Goal: Task Accomplishment & Management: Manage account settings

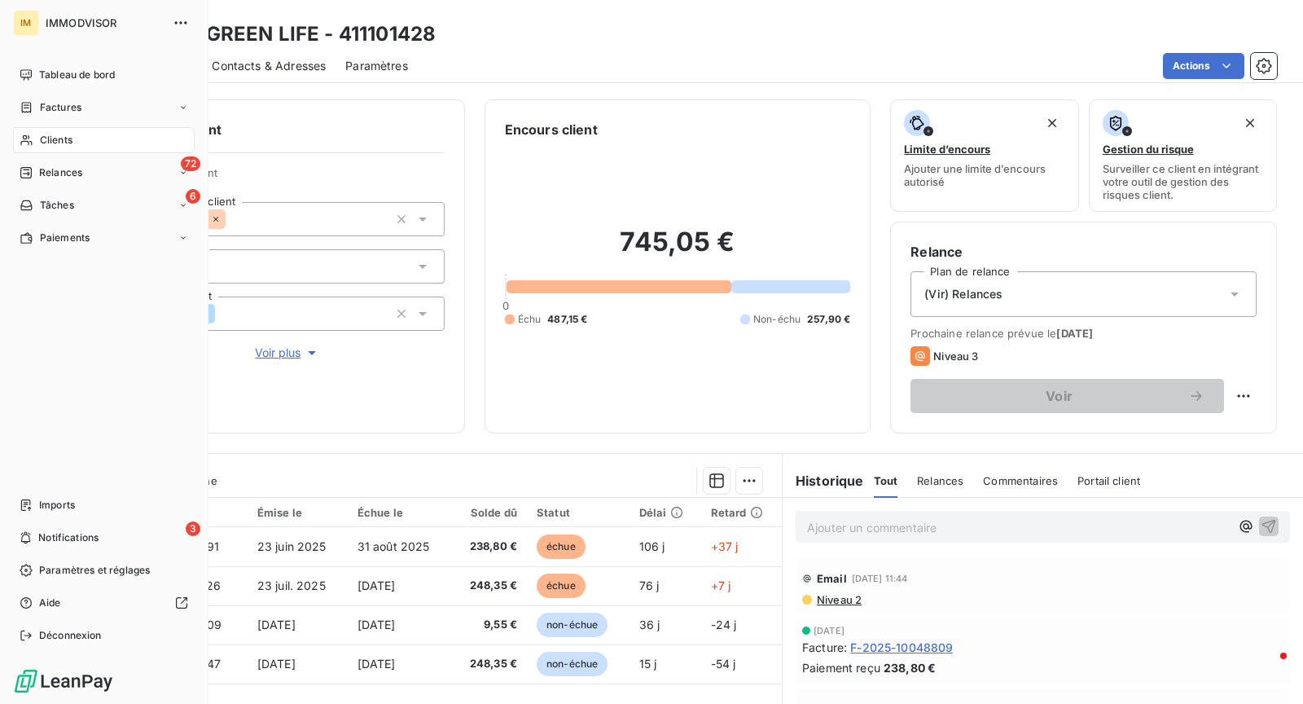
click at [31, 136] on icon at bounding box center [27, 140] width 14 height 13
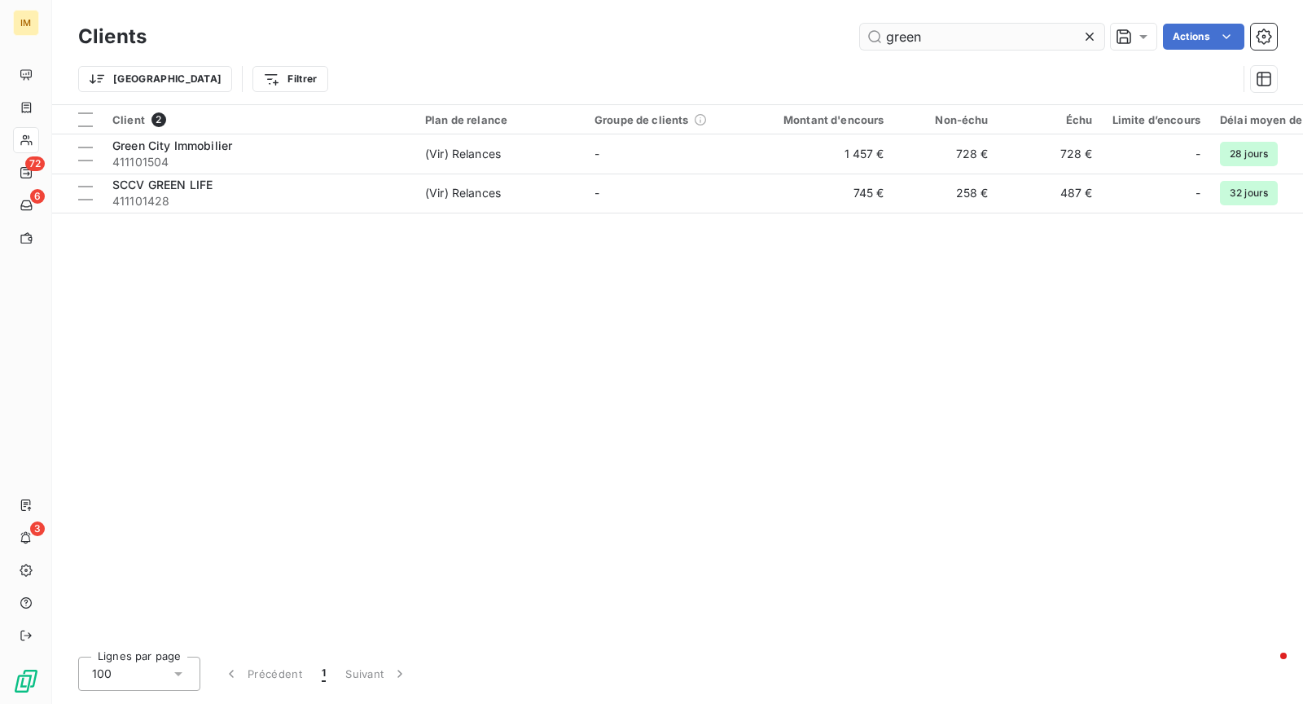
click at [933, 49] on input "green" at bounding box center [982, 37] width 244 height 26
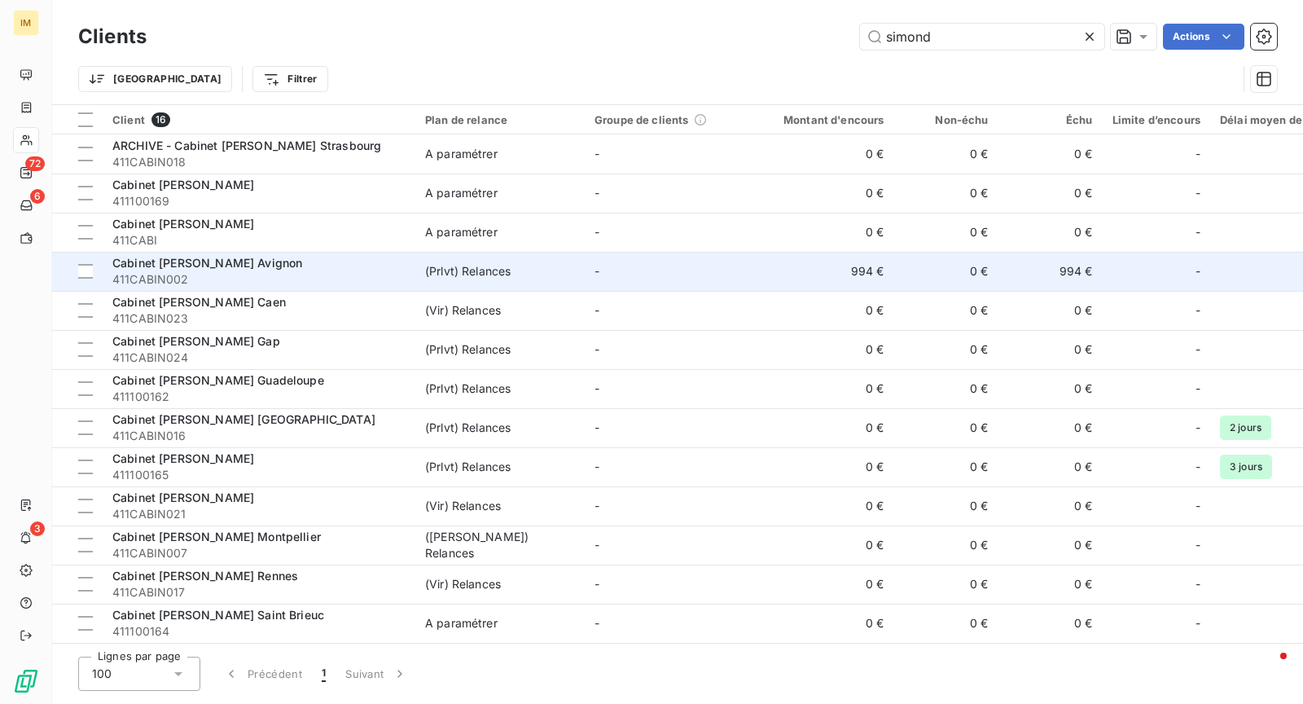
type input "simond"
click at [347, 266] on div "Cabinet [PERSON_NAME] Avignon" at bounding box center [258, 263] width 293 height 16
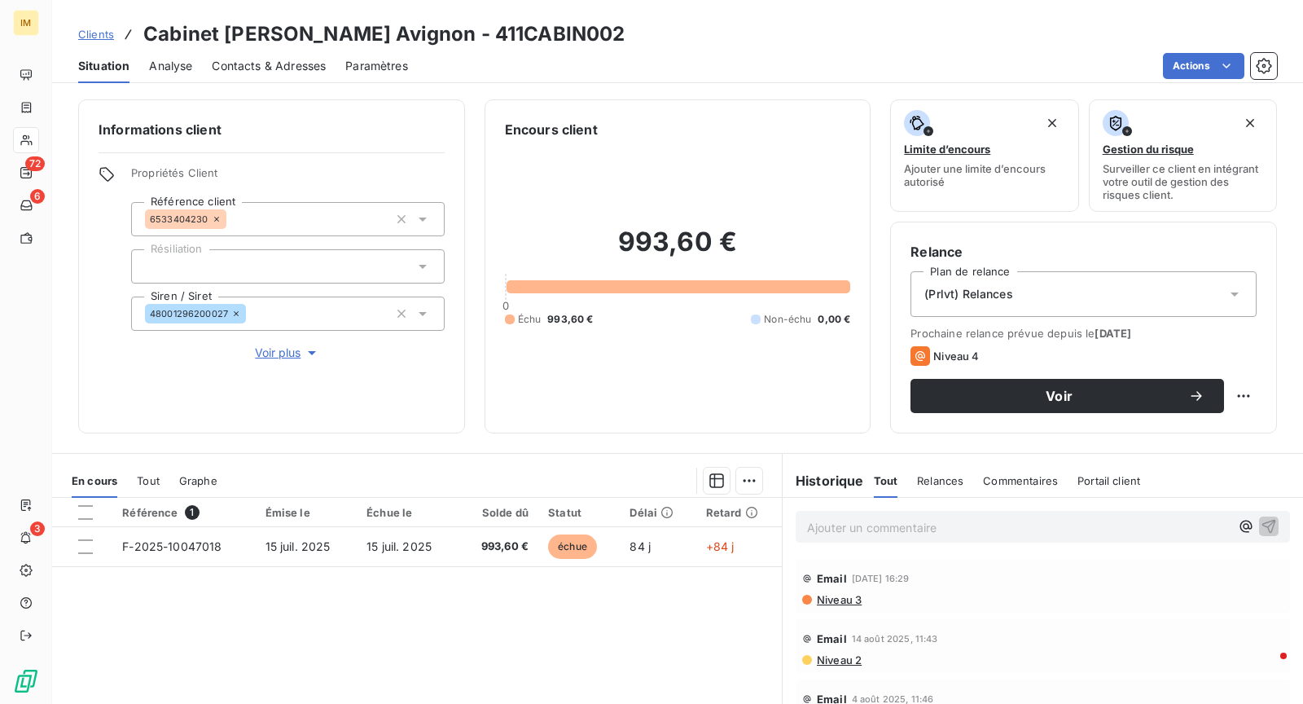
click at [222, 55] on div "Contacts & Adresses" at bounding box center [269, 66] width 114 height 34
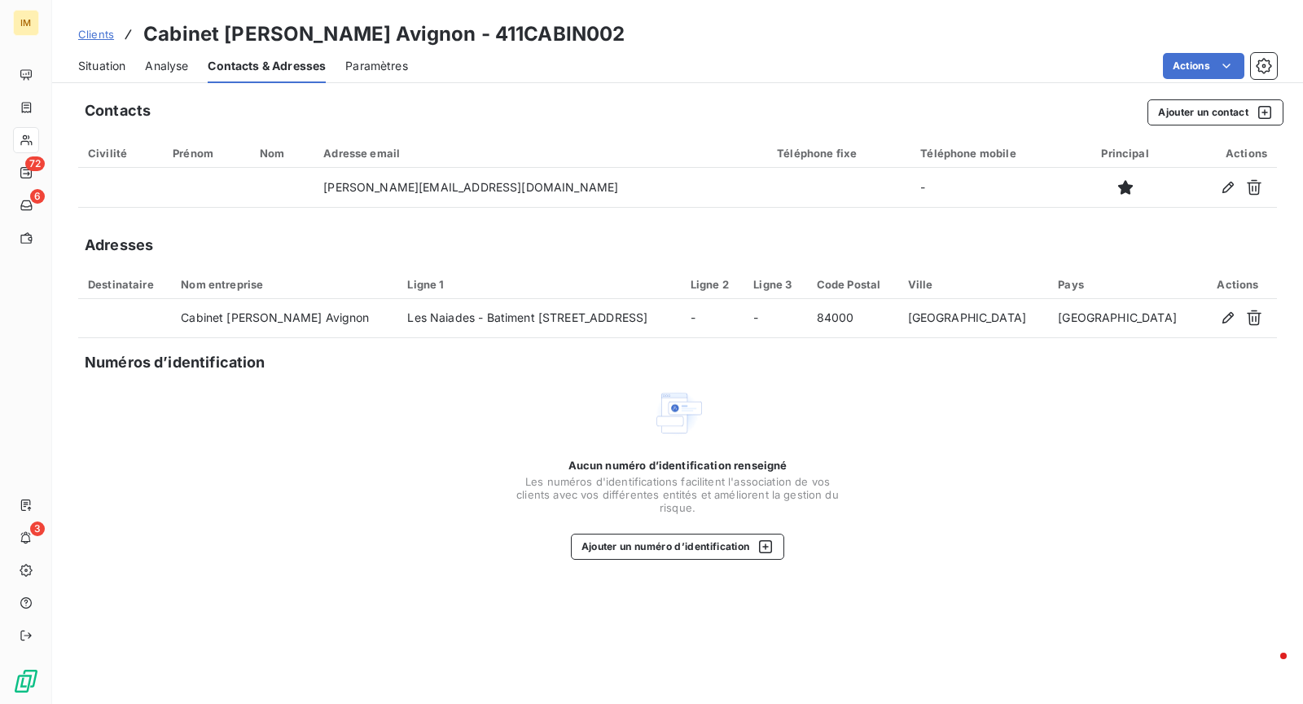
click at [110, 66] on span "Situation" at bounding box center [101, 66] width 47 height 16
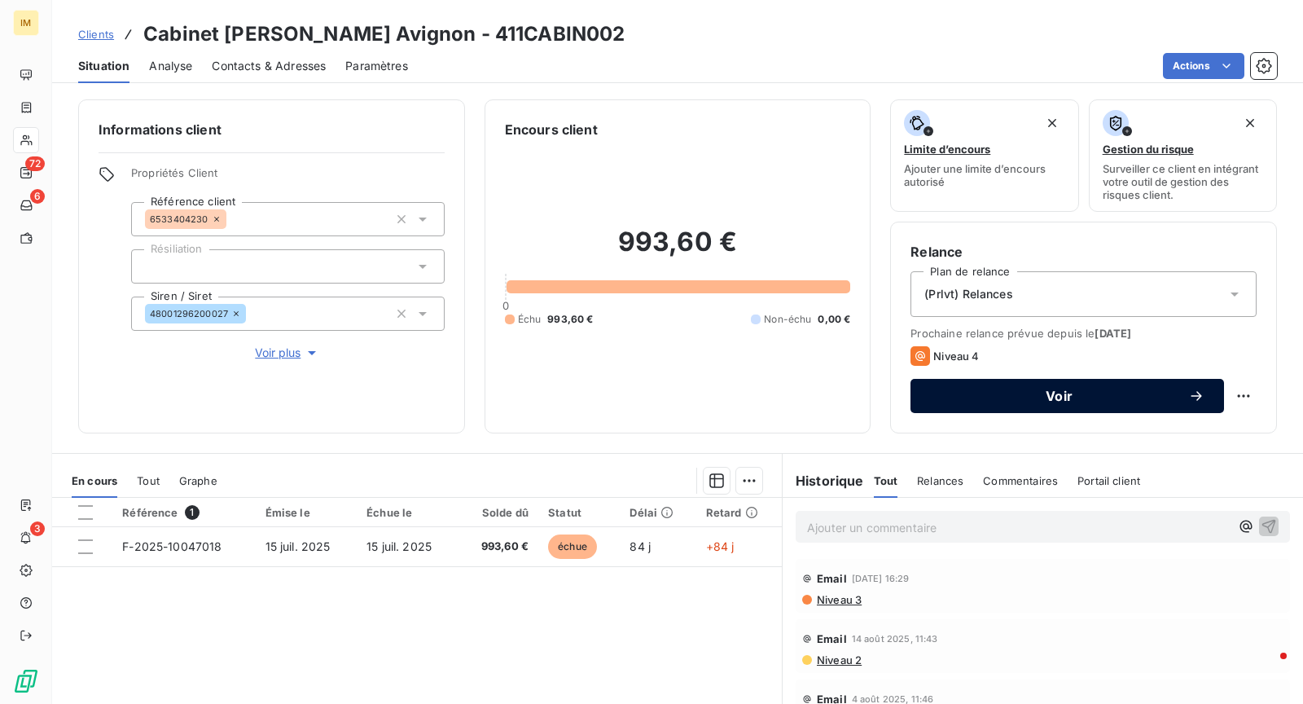
click at [1069, 390] on span "Voir" at bounding box center [1059, 395] width 258 height 13
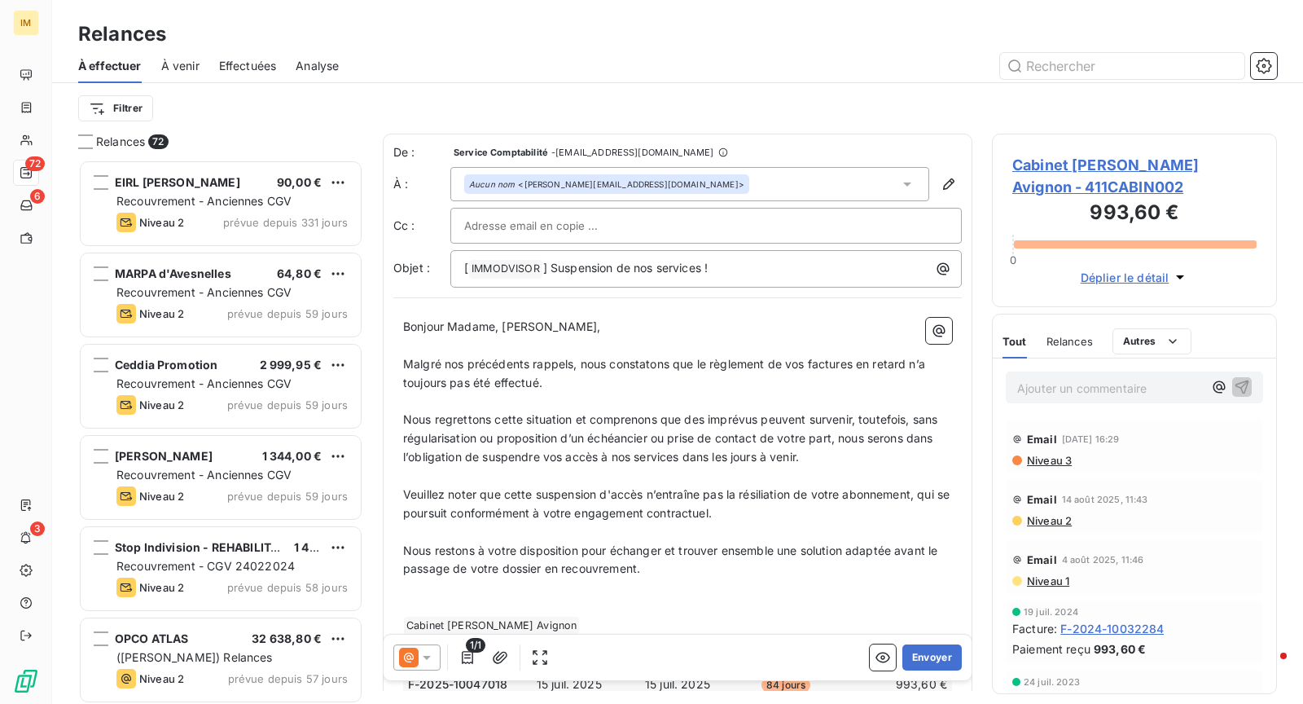
scroll to position [531, 271]
click at [546, 218] on input "text" at bounding box center [551, 225] width 175 height 24
click at [730, 52] on div "À effectuer À venir Effectuées Analyse" at bounding box center [677, 66] width 1251 height 34
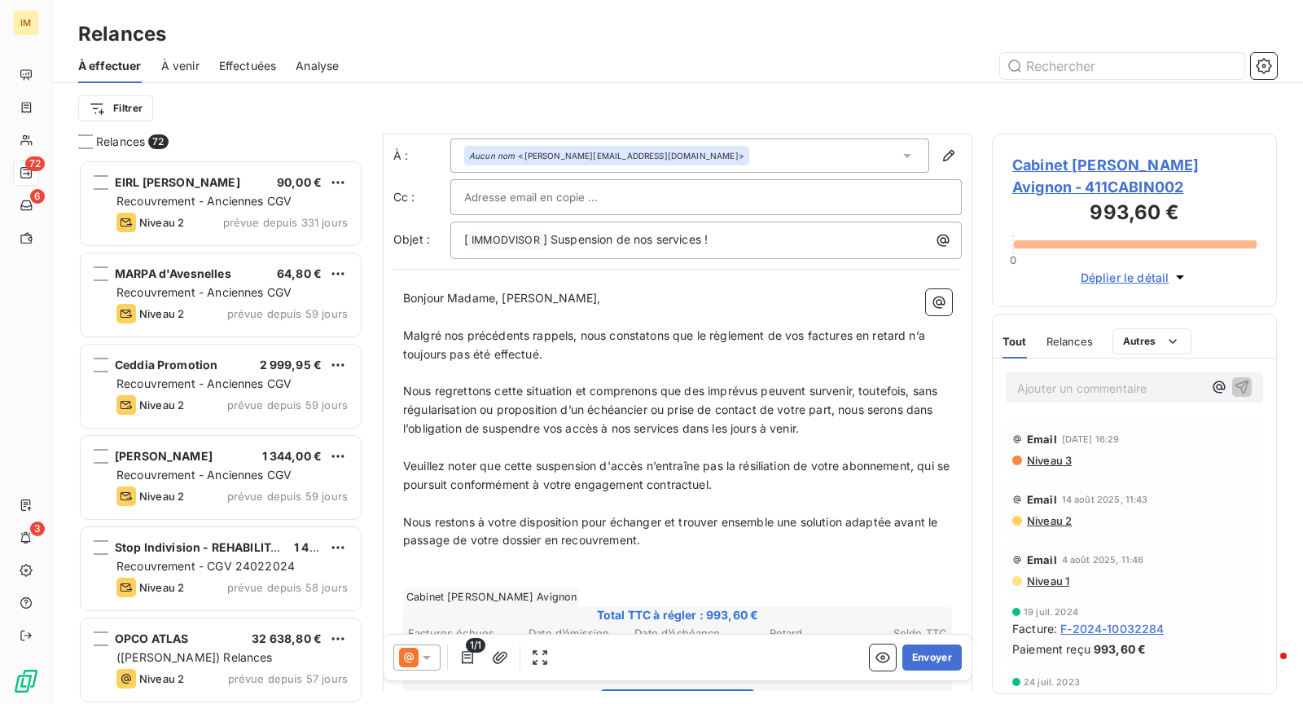
scroll to position [30, 0]
click at [500, 297] on span "Bonjour Madame, [PERSON_NAME]," at bounding box center [502, 297] width 198 height 14
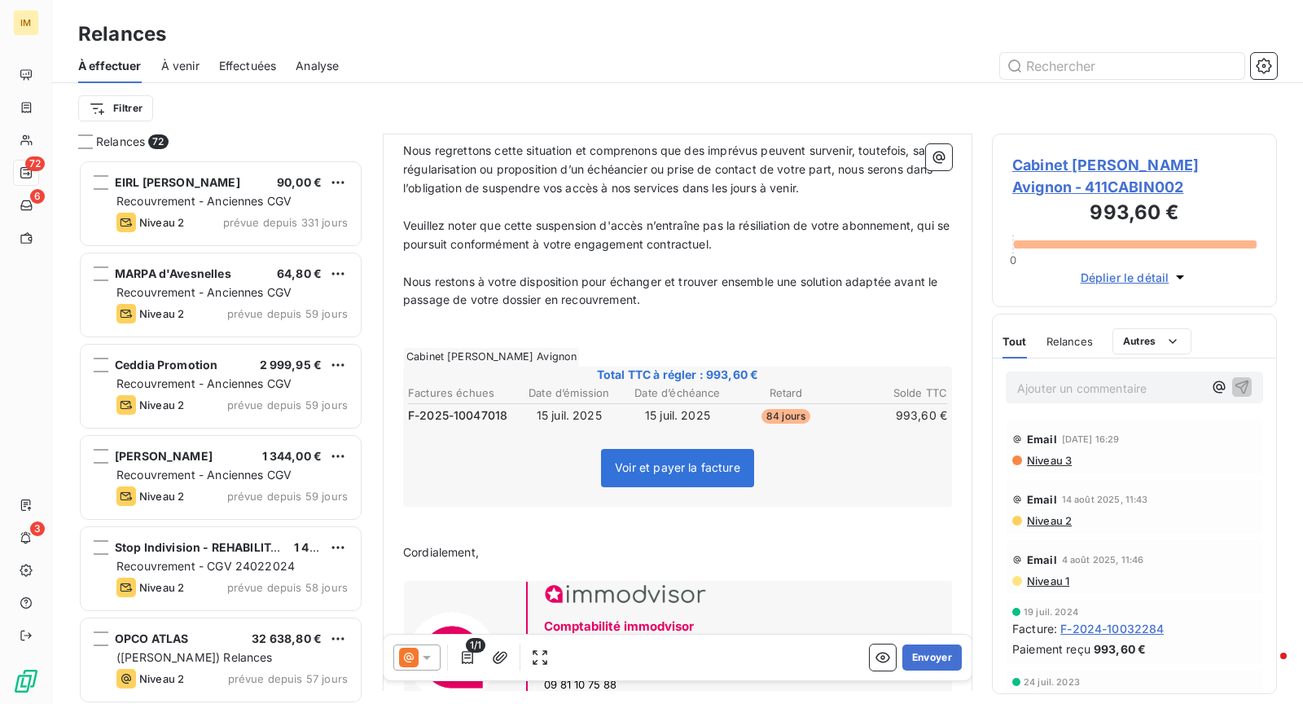
scroll to position [406, 0]
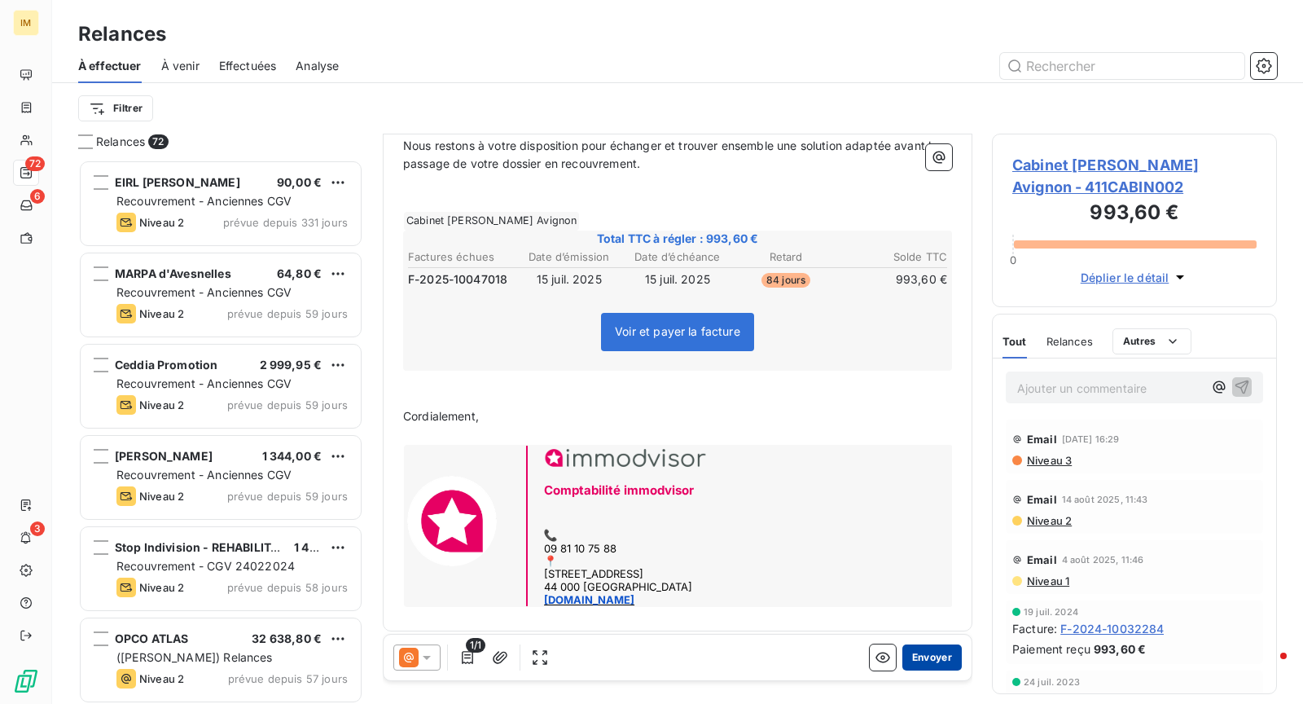
click at [926, 669] on button "Envoyer" at bounding box center [932, 657] width 59 height 26
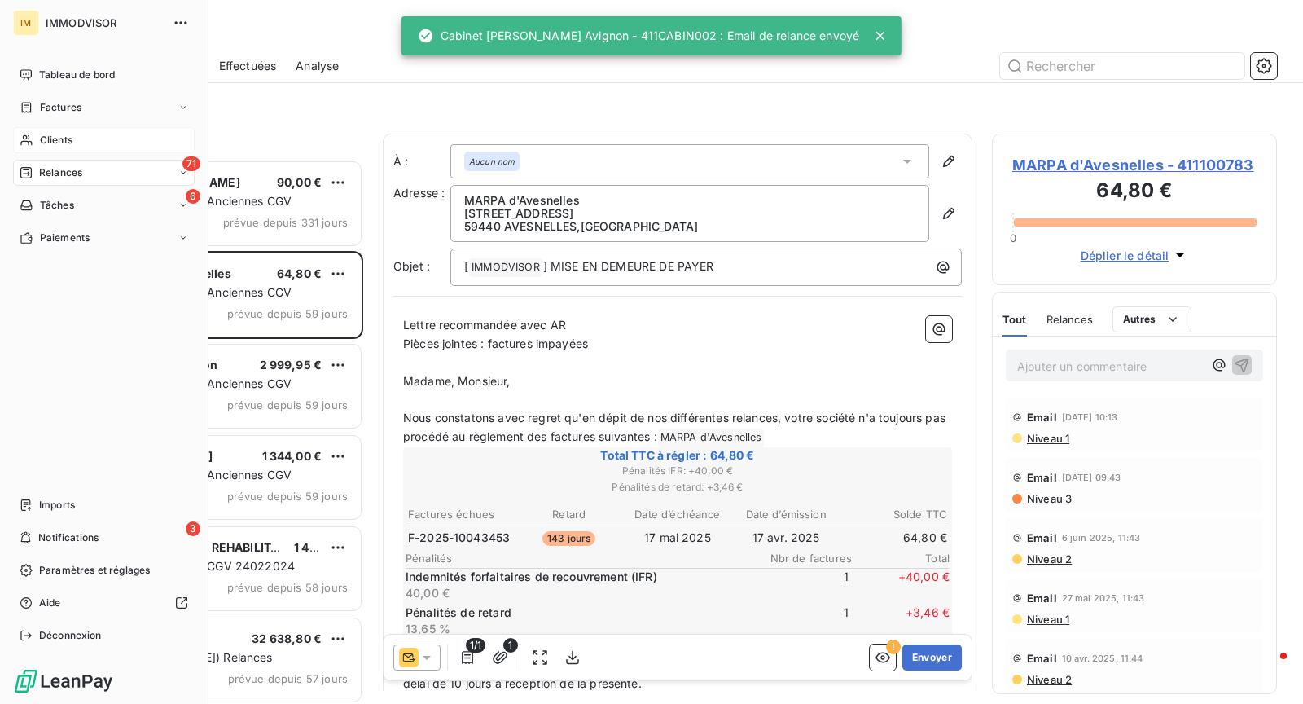
click at [57, 139] on span "Clients" at bounding box center [56, 140] width 33 height 15
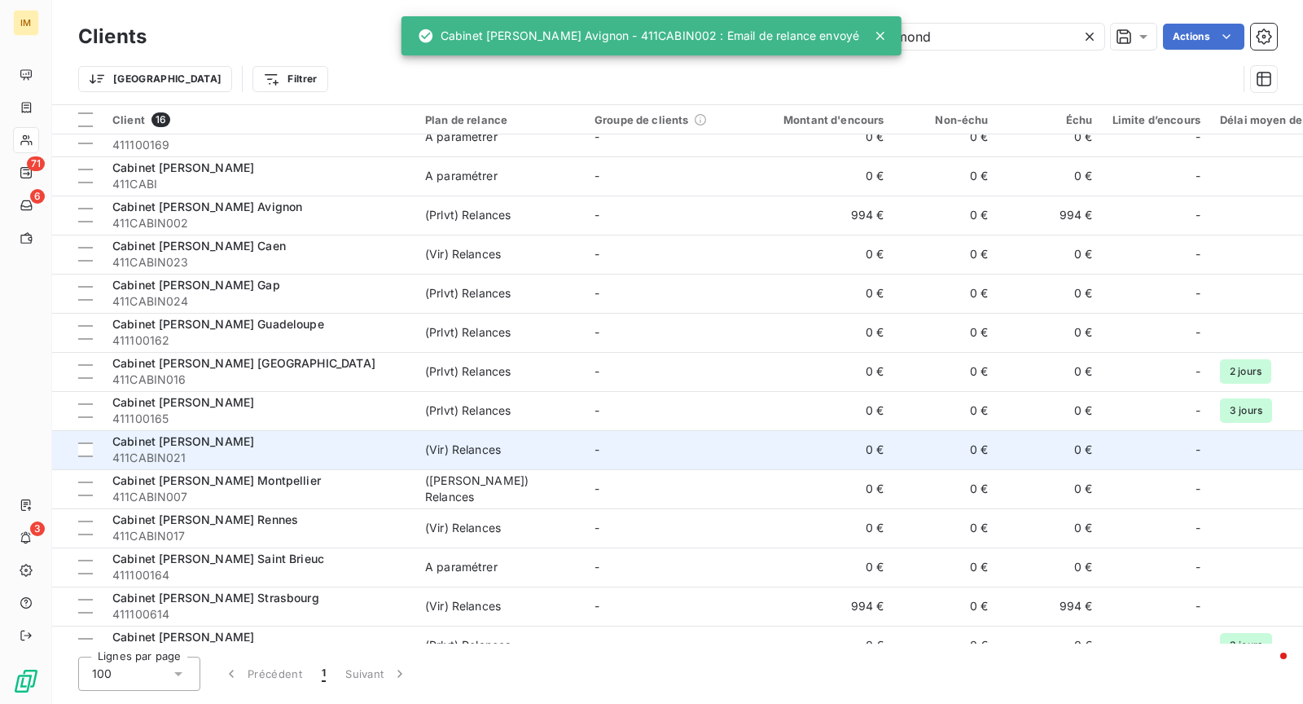
scroll to position [122, 0]
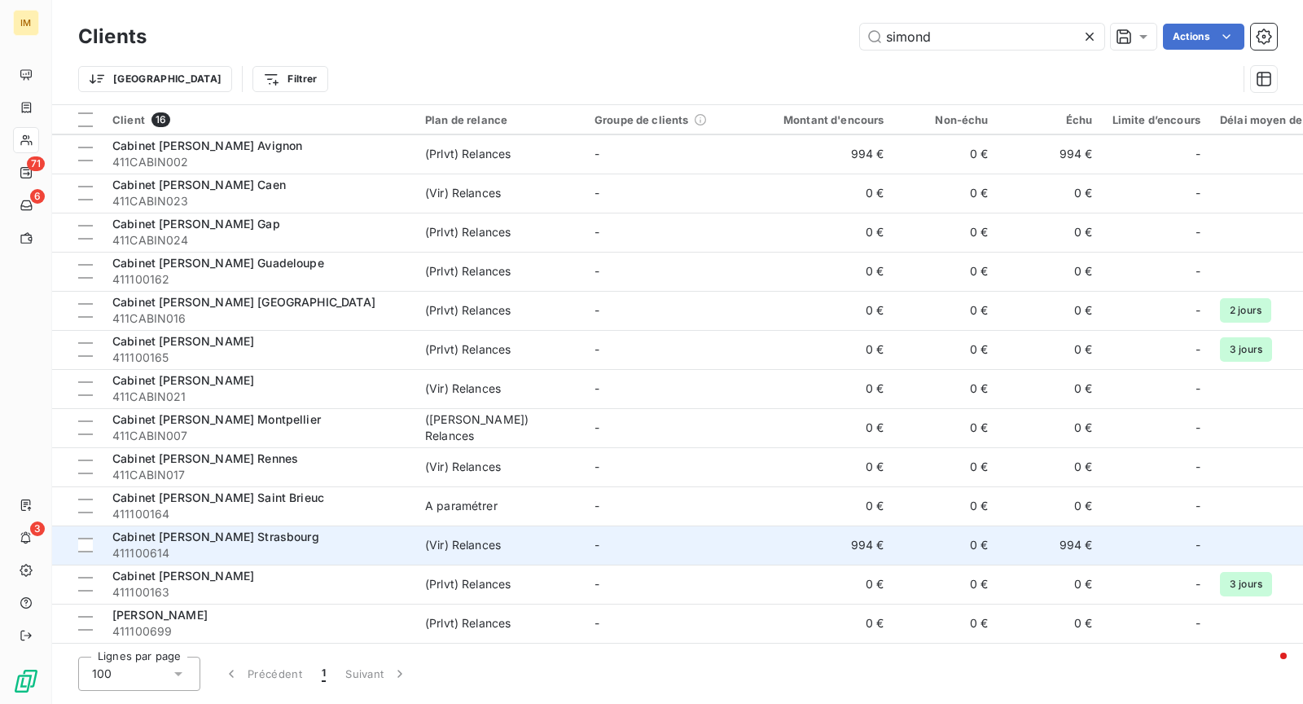
click at [530, 541] on span "(Vir) Relances" at bounding box center [500, 545] width 150 height 16
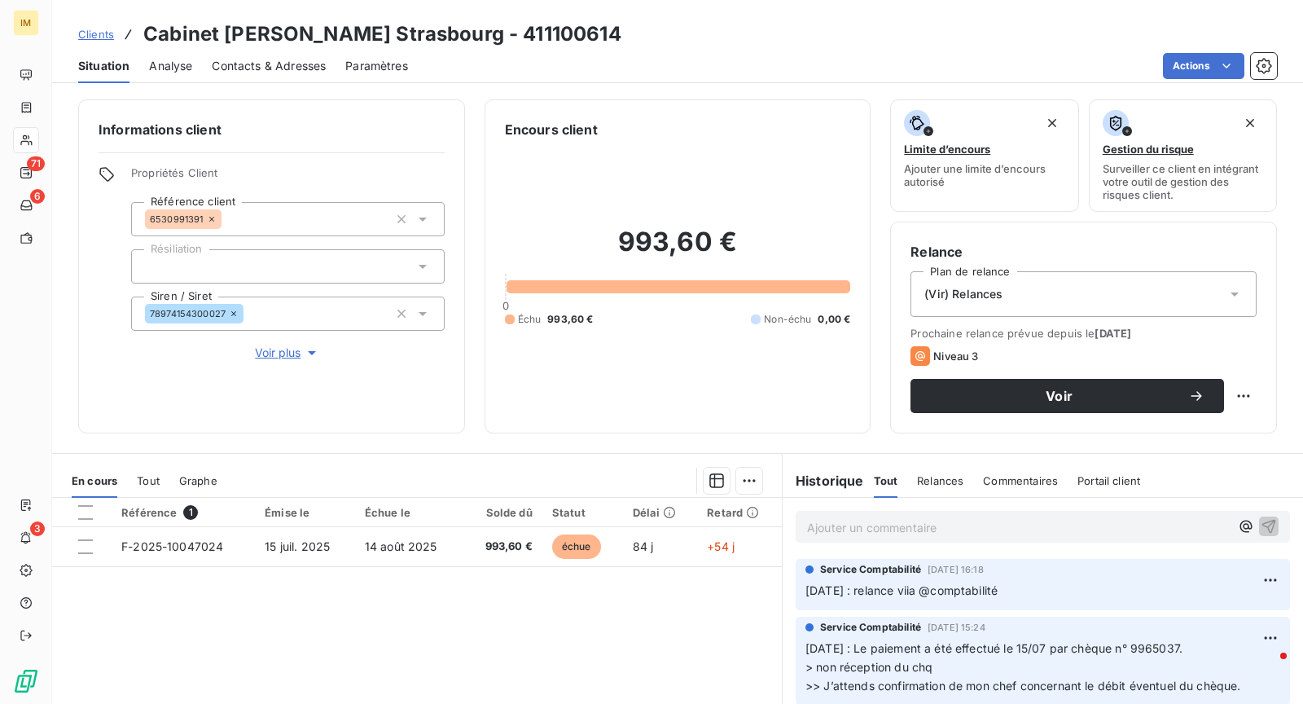
drag, startPoint x: 247, startPoint y: 41, endPoint x: 248, endPoint y: 50, distance: 9.0
click at [247, 41] on h3 "Cabinet [PERSON_NAME] Strasbourg - 411100614" at bounding box center [382, 34] width 478 height 29
click at [250, 52] on div "Contacts & Adresses" at bounding box center [269, 66] width 114 height 34
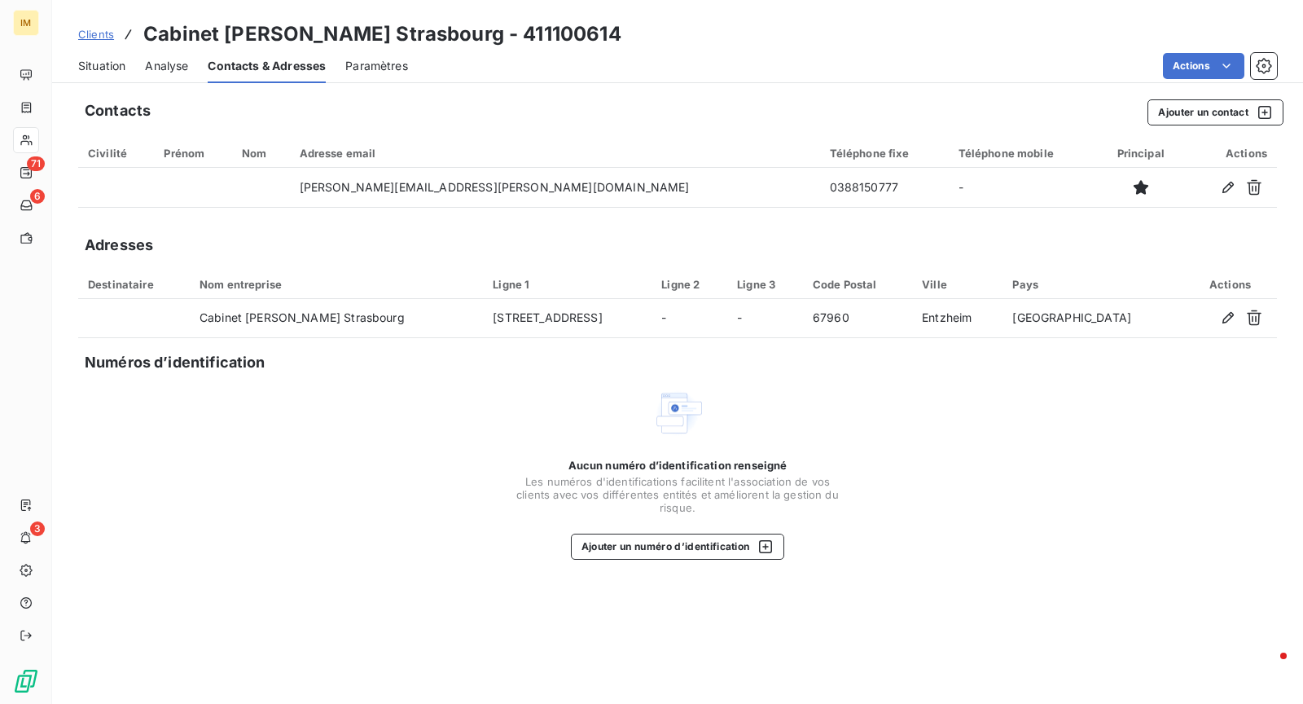
click at [112, 64] on span "Situation" at bounding box center [101, 66] width 47 height 16
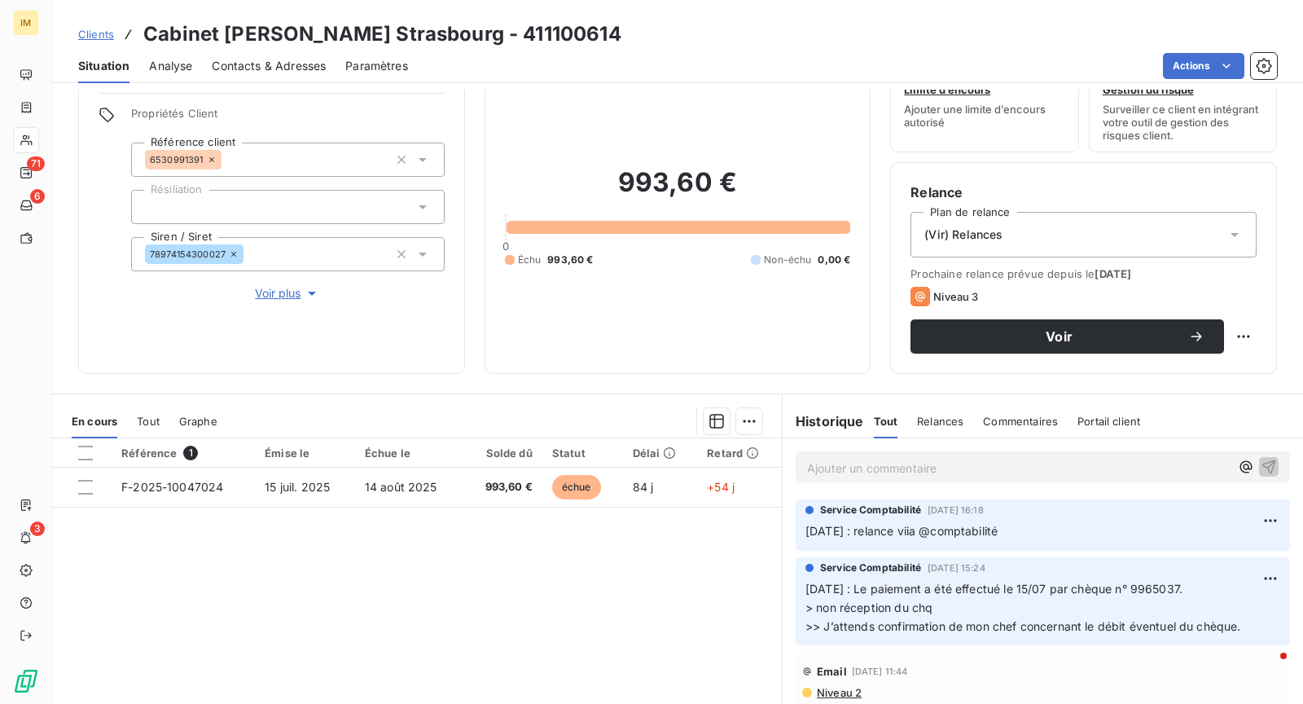
scroll to position [154, 0]
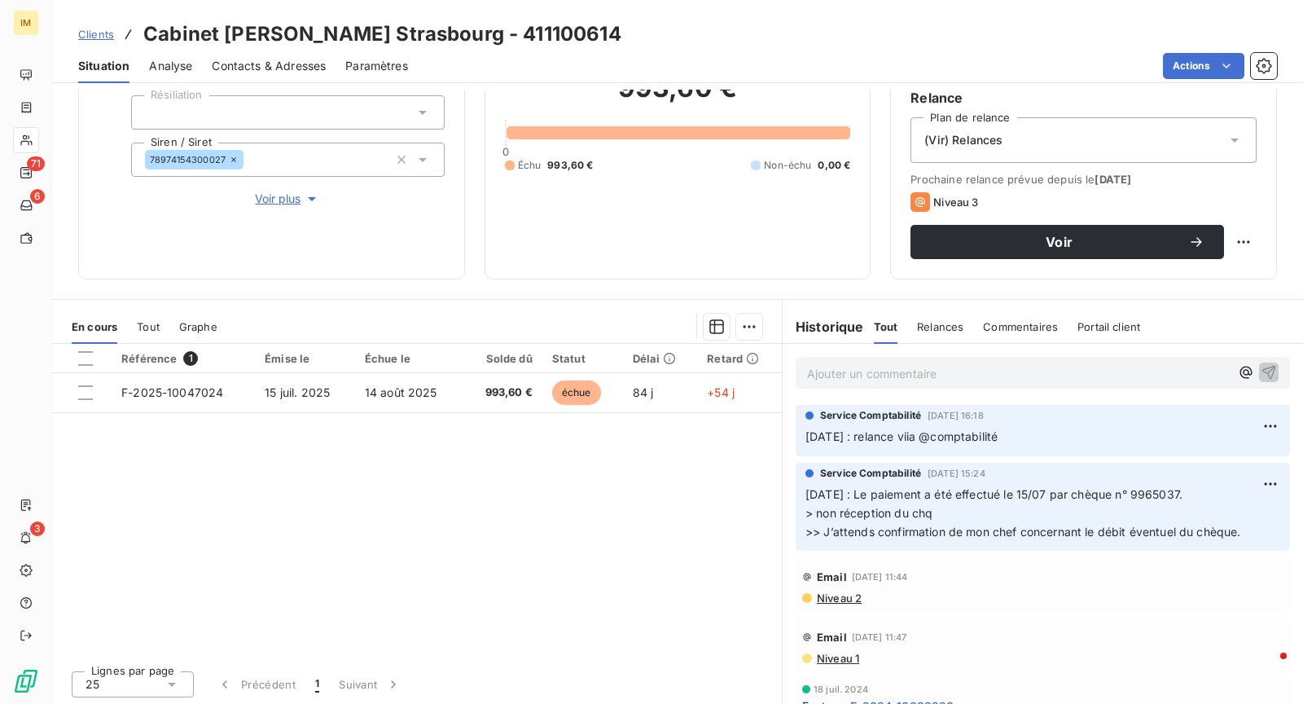
click at [888, 369] on p "Ajouter un commentaire ﻿" at bounding box center [1018, 373] width 423 height 20
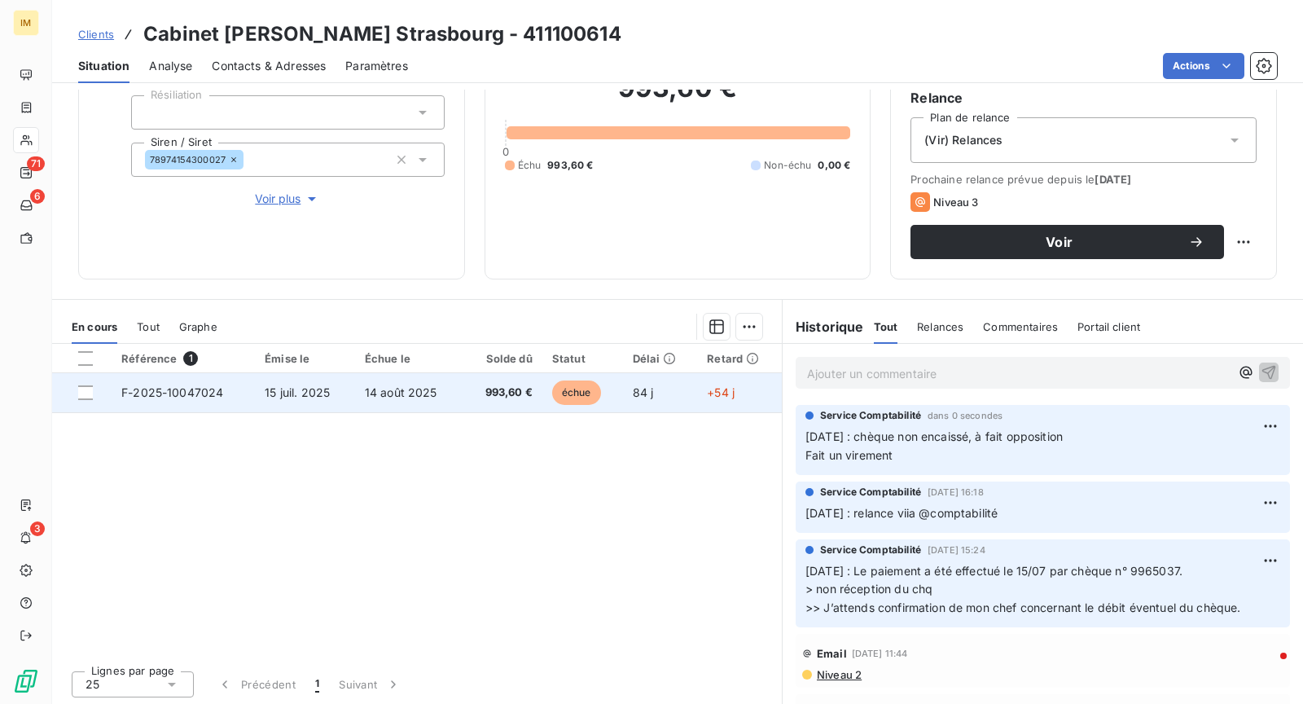
click at [396, 393] on span "14 août 2025" at bounding box center [401, 392] width 73 height 14
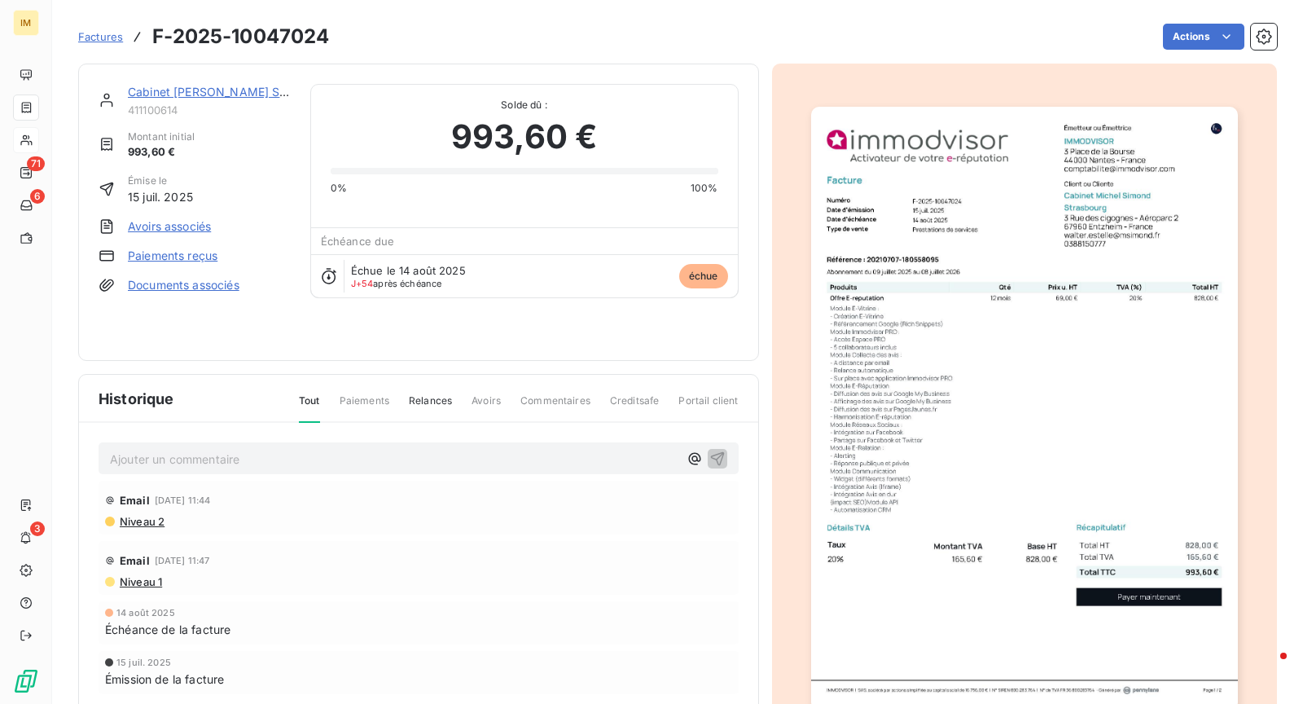
click at [1180, 20] on div "Factures F-2025-10047024 Actions" at bounding box center [677, 37] width 1199 height 34
click at [1182, 25] on html "IM 71 6 3 Factures F-2025-10047024 Actions Cabinet [PERSON_NAME] Strasbourg 411…" at bounding box center [651, 352] width 1303 height 704
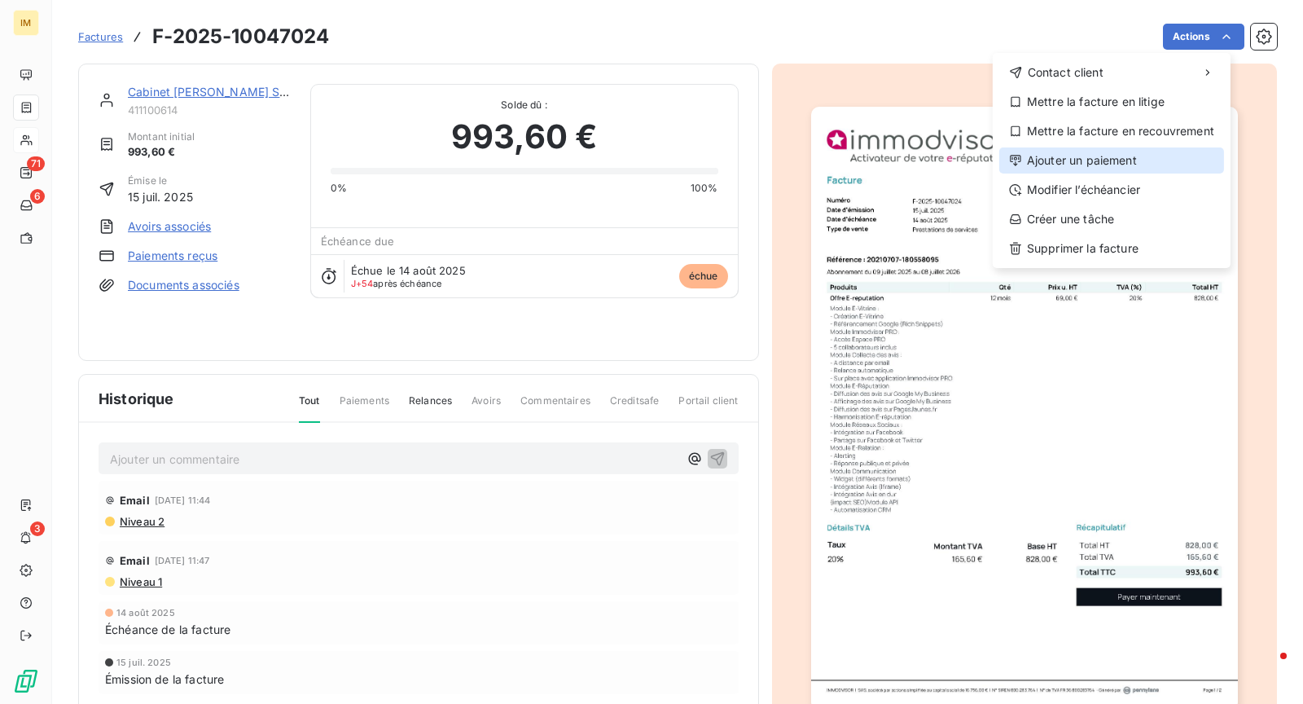
click at [1096, 155] on div "Ajouter un paiement" at bounding box center [1112, 160] width 225 height 26
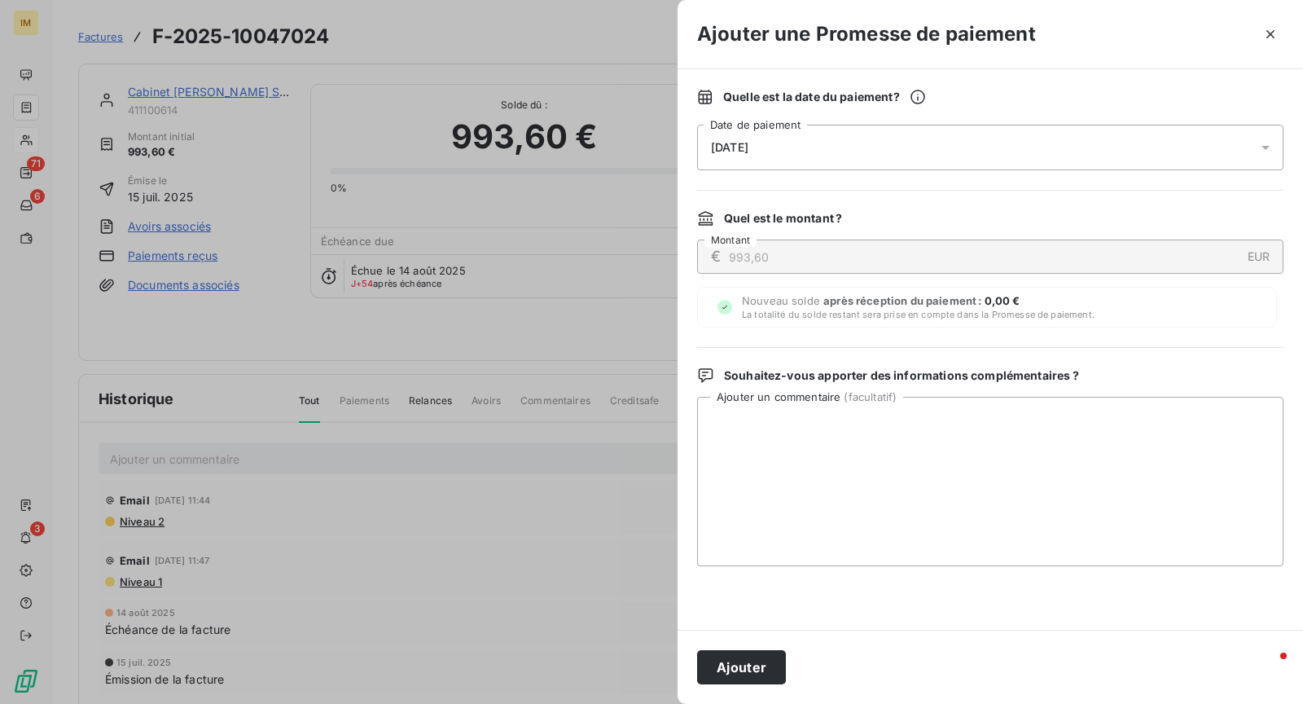
click at [785, 137] on div "[DATE]" at bounding box center [990, 148] width 587 height 46
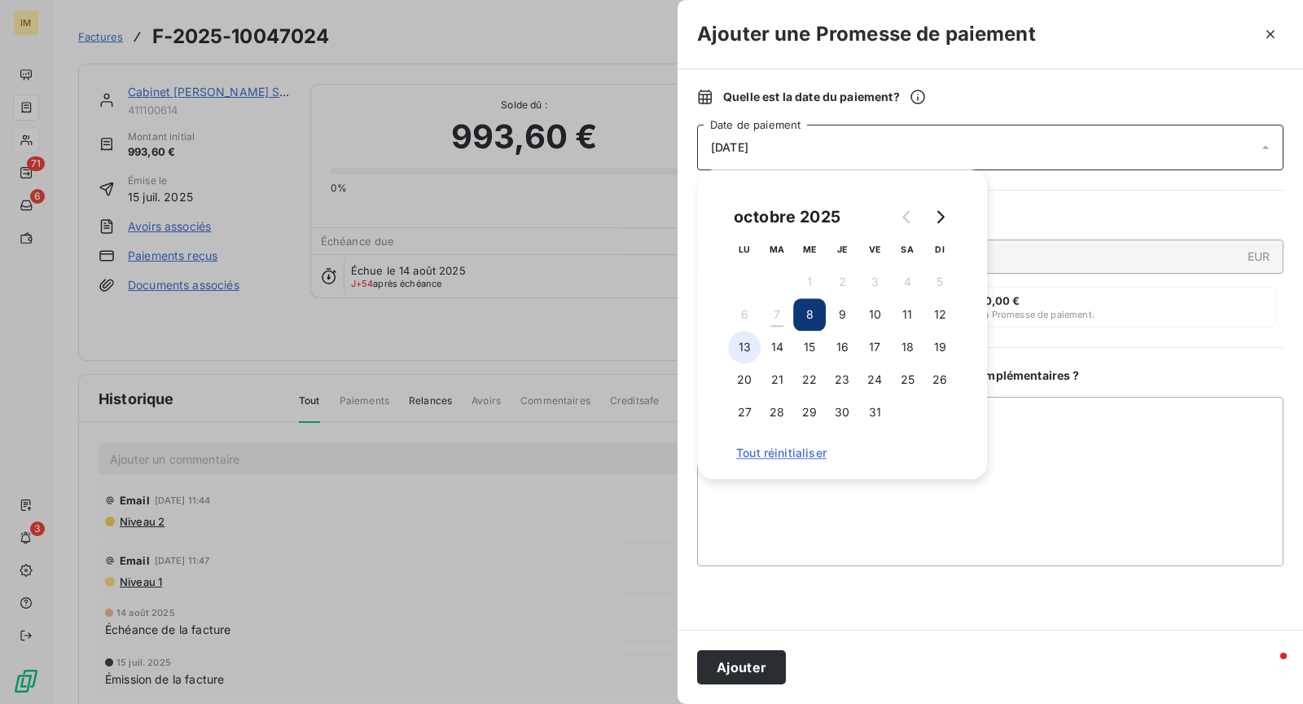
click at [740, 350] on button "13" at bounding box center [744, 347] width 33 height 33
click at [775, 660] on button "Ajouter" at bounding box center [741, 667] width 89 height 34
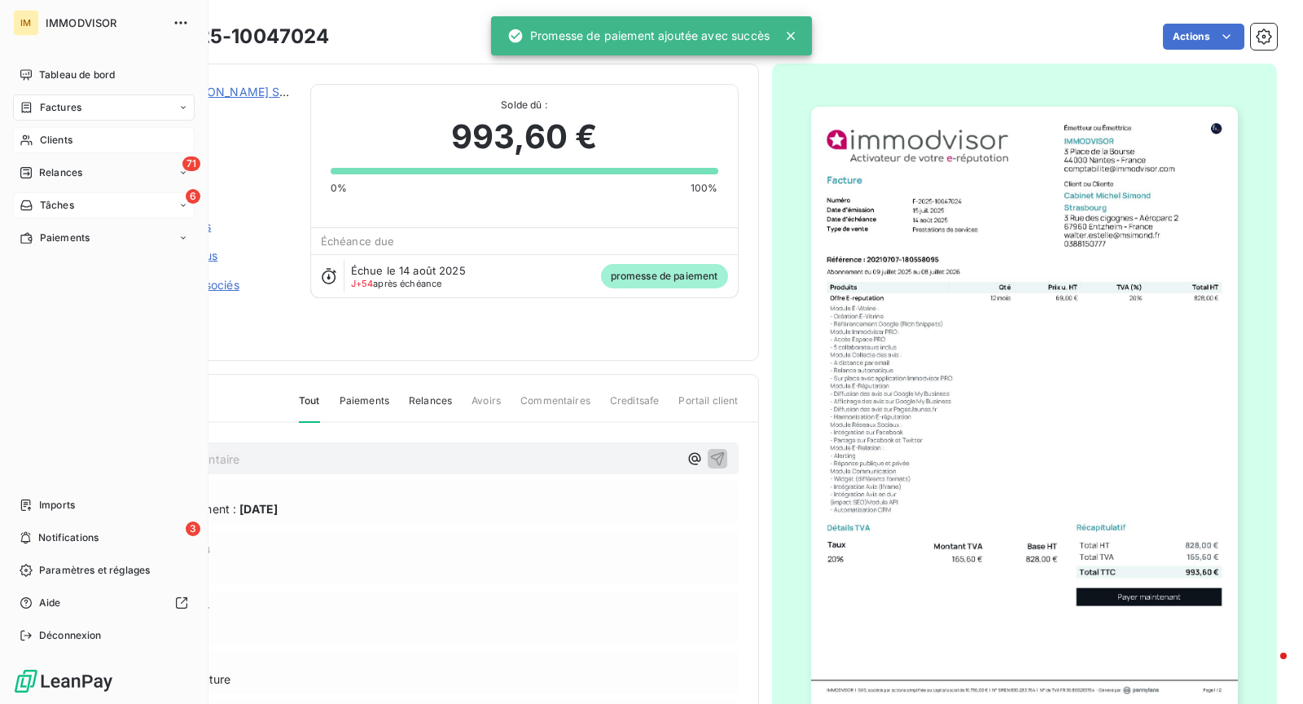
click at [29, 209] on icon at bounding box center [25, 205] width 11 height 10
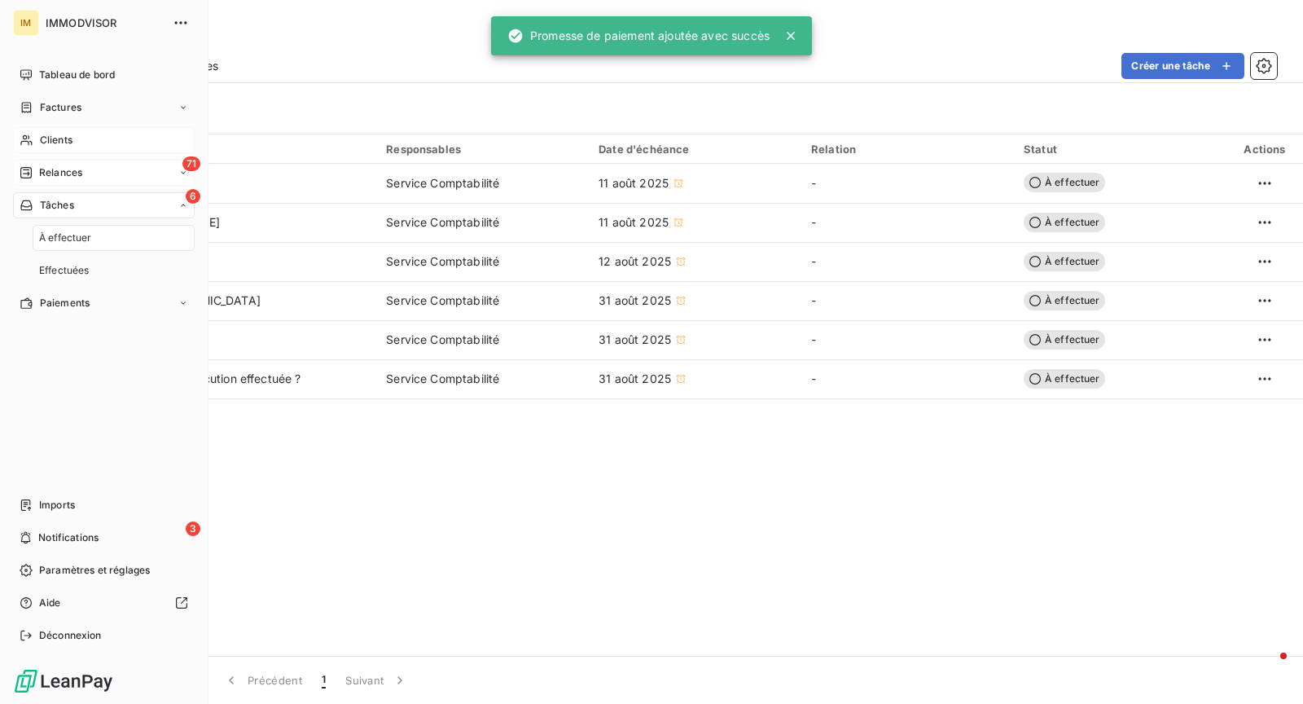
click at [80, 164] on div "71 Relances" at bounding box center [104, 173] width 182 height 26
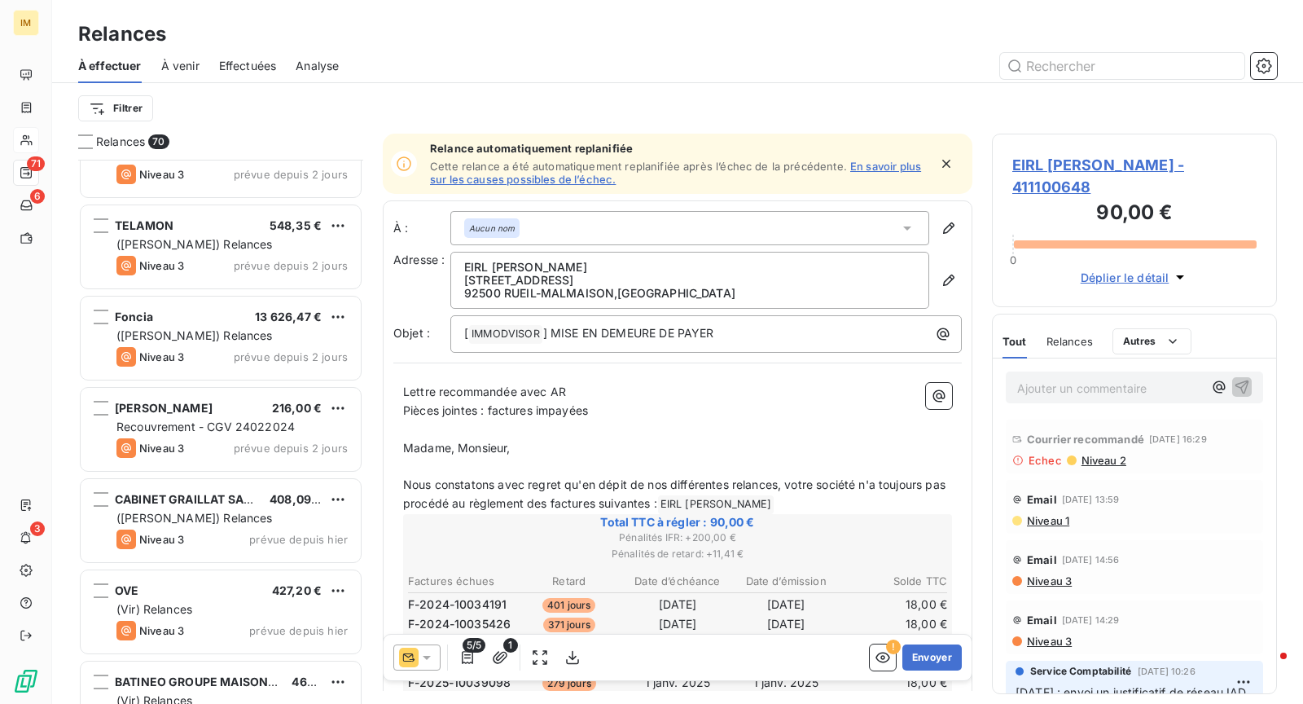
scroll to position [5843, 0]
